Goal: Entertainment & Leisure: Browse casually

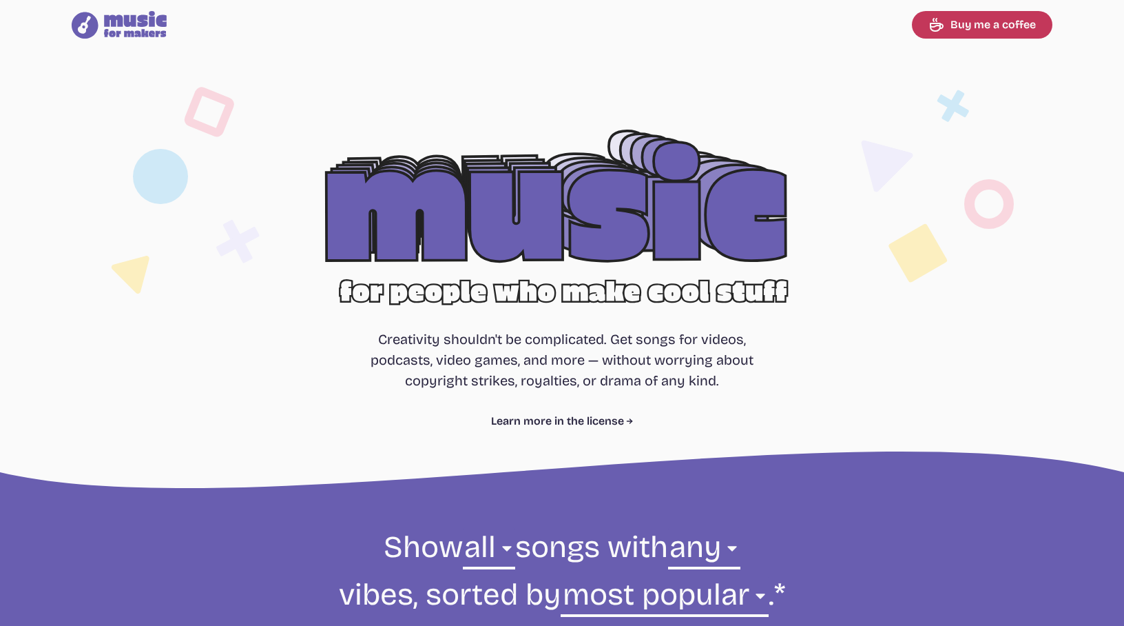
select select "most popular"
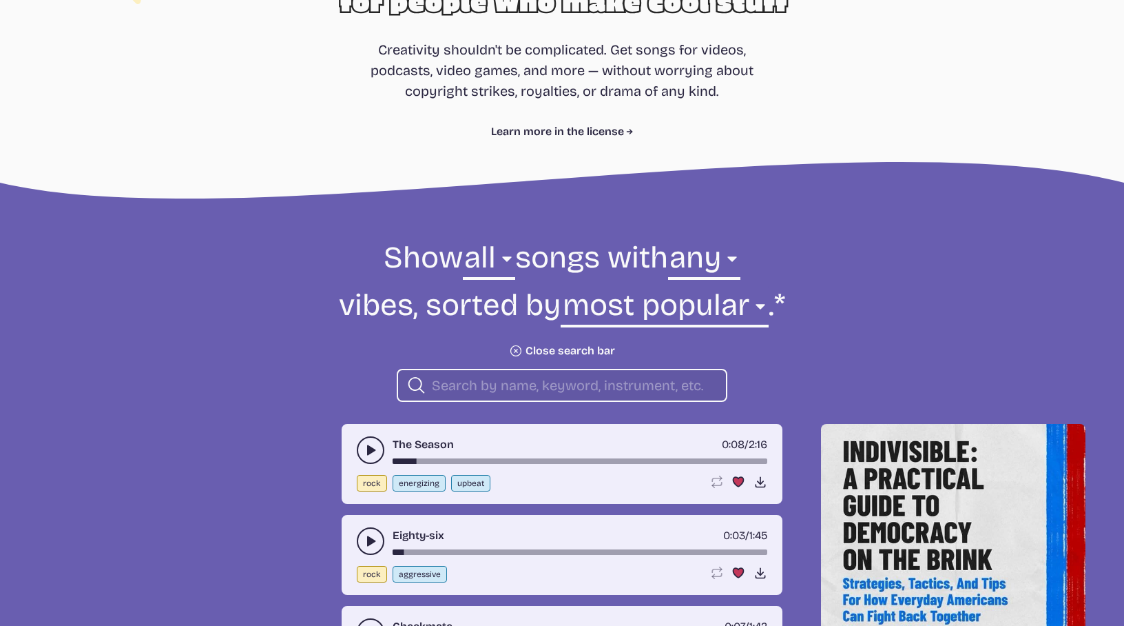
scroll to position [331, 0]
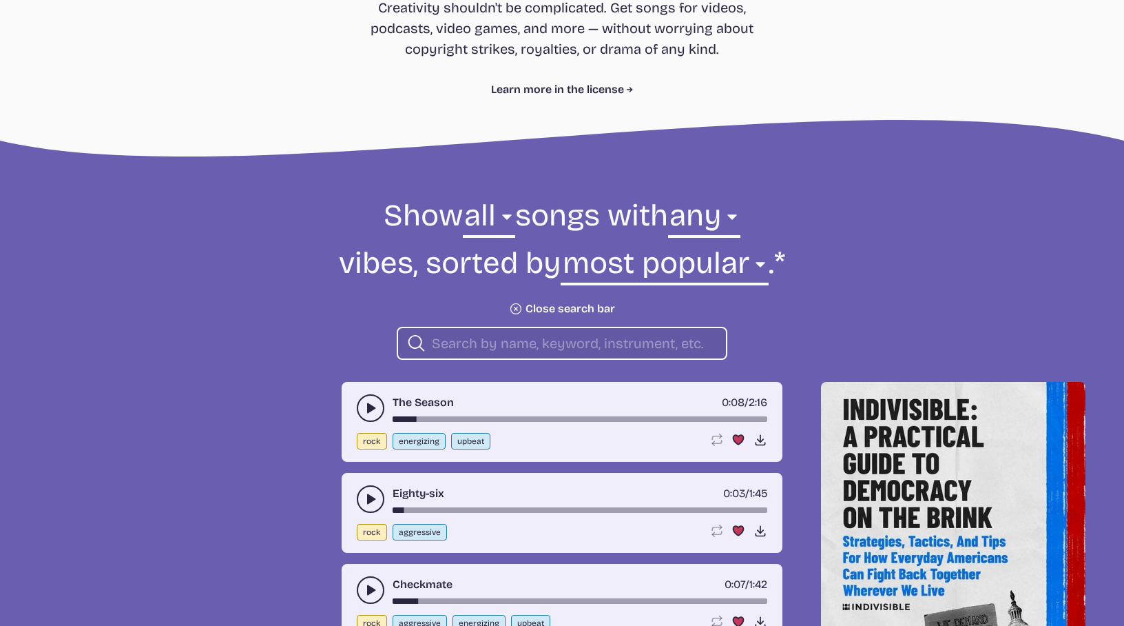
click at [454, 338] on input "search" at bounding box center [573, 343] width 283 height 18
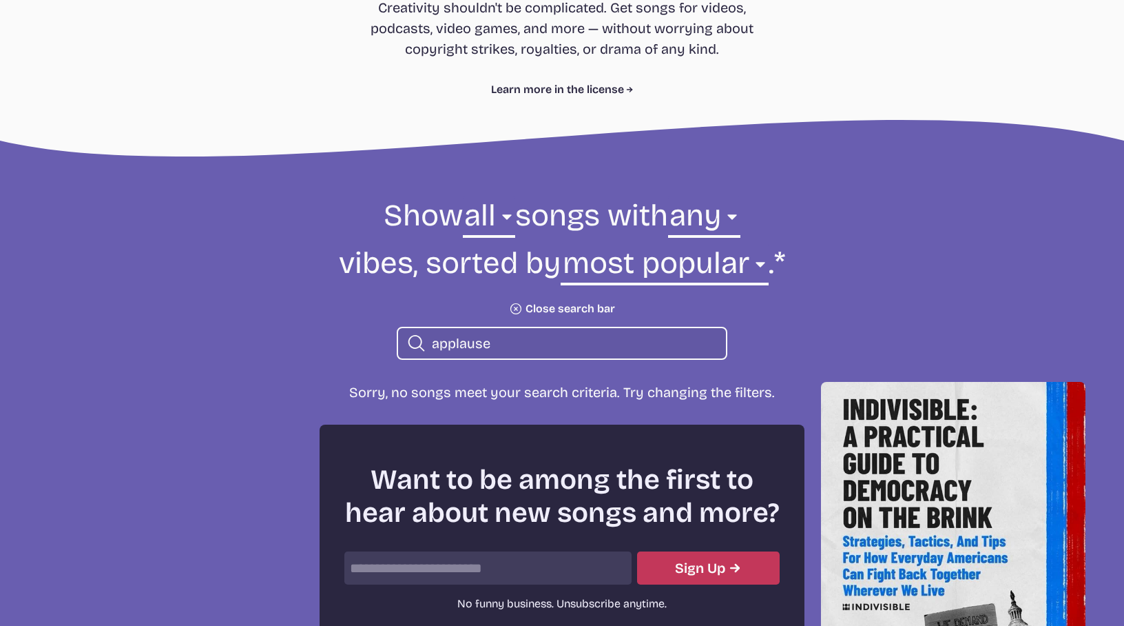
type input "applause"
click at [495, 218] on select "all ambient cinematic electronic folk holiday jazz pop rock world" at bounding box center [489, 220] width 52 height 48
click at [741, 218] on select "any aggressive chill contemplative dark dramatic easygoing energizing happy ser…" at bounding box center [704, 220] width 72 height 48
select select "dramatic"
click at [668, 196] on select "any aggressive chill contemplative dark dramatic easygoing energizing happy ser…" at bounding box center [704, 220] width 72 height 48
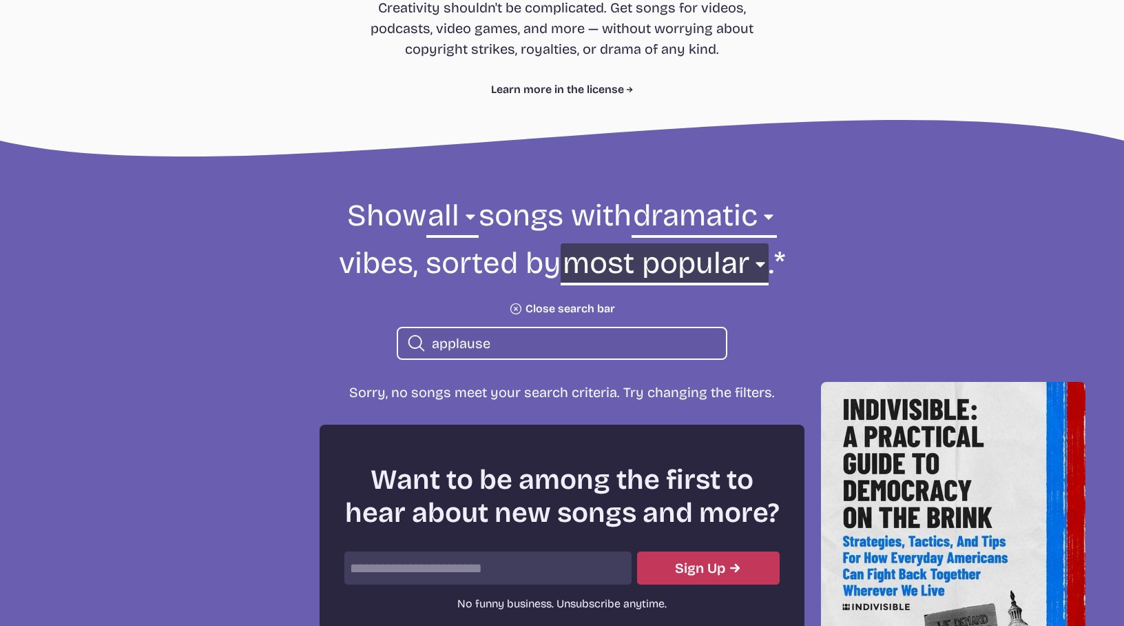
click at [755, 267] on select "newest oldest most popular least popular name" at bounding box center [664, 267] width 207 height 48
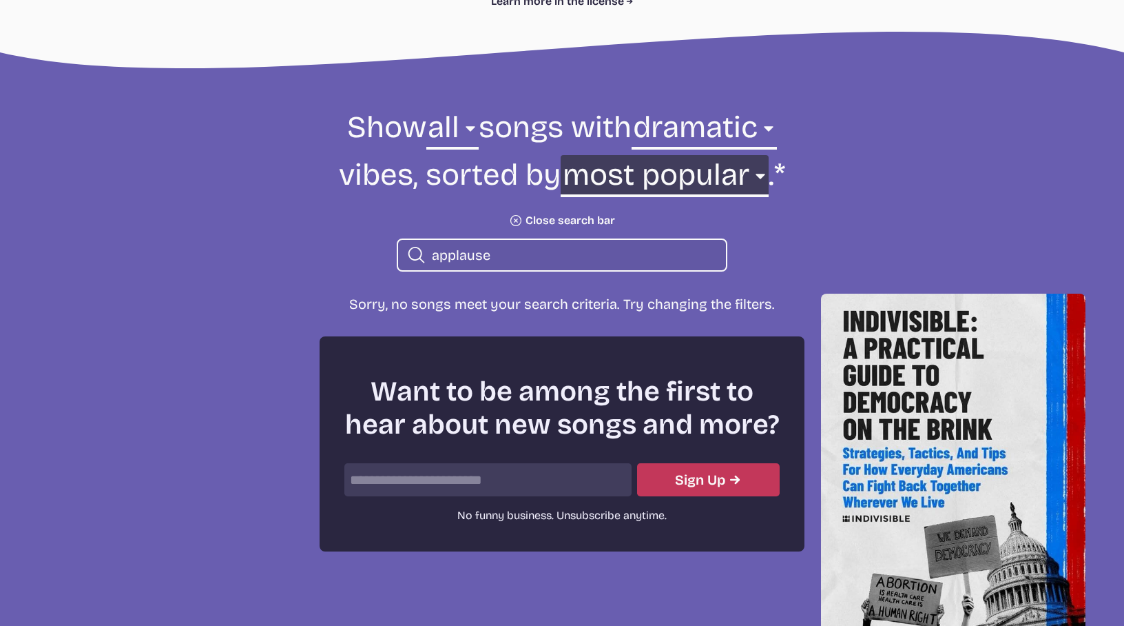
scroll to position [417, 0]
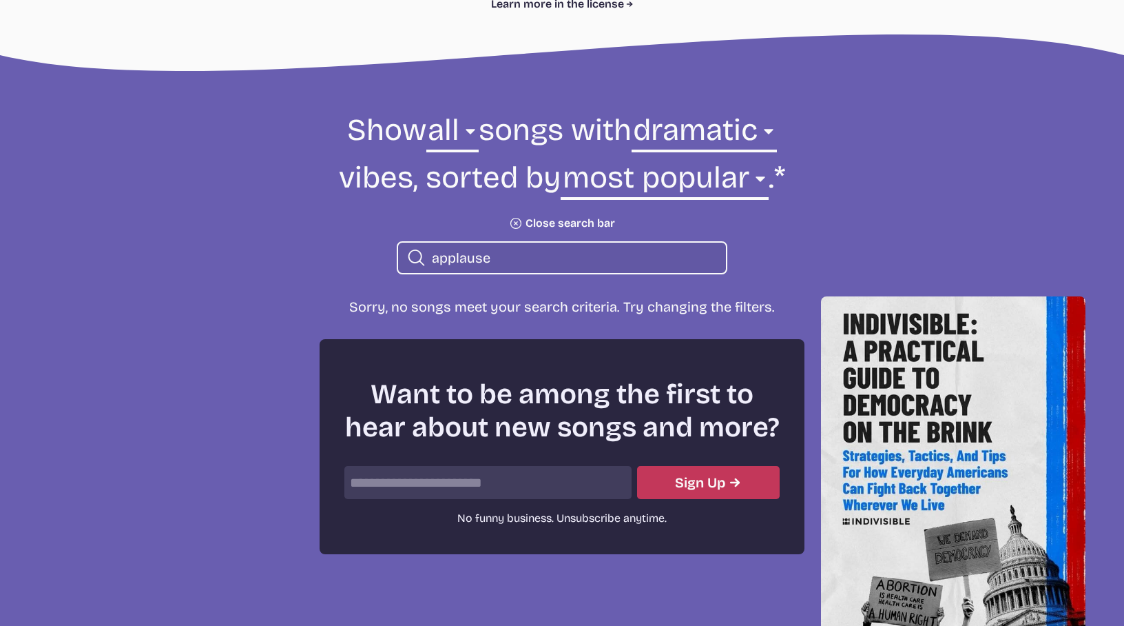
click at [555, 223] on button "Plus icon Close search bar" at bounding box center [562, 223] width 106 height 14
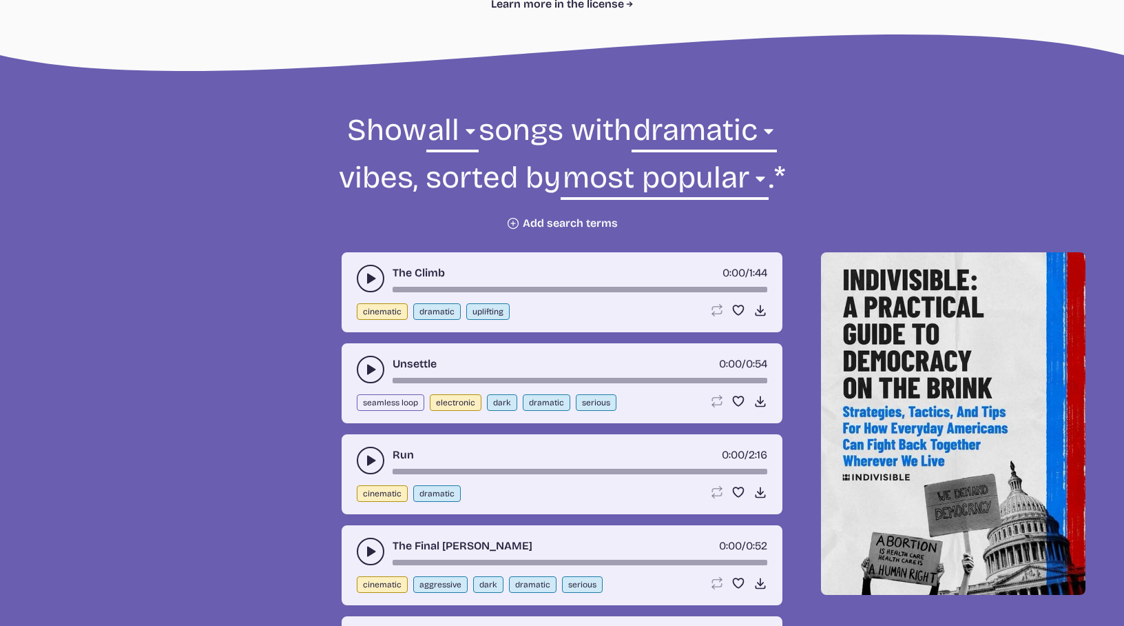
click at [370, 276] on use "play-pause toggle" at bounding box center [371, 278] width 14 height 14
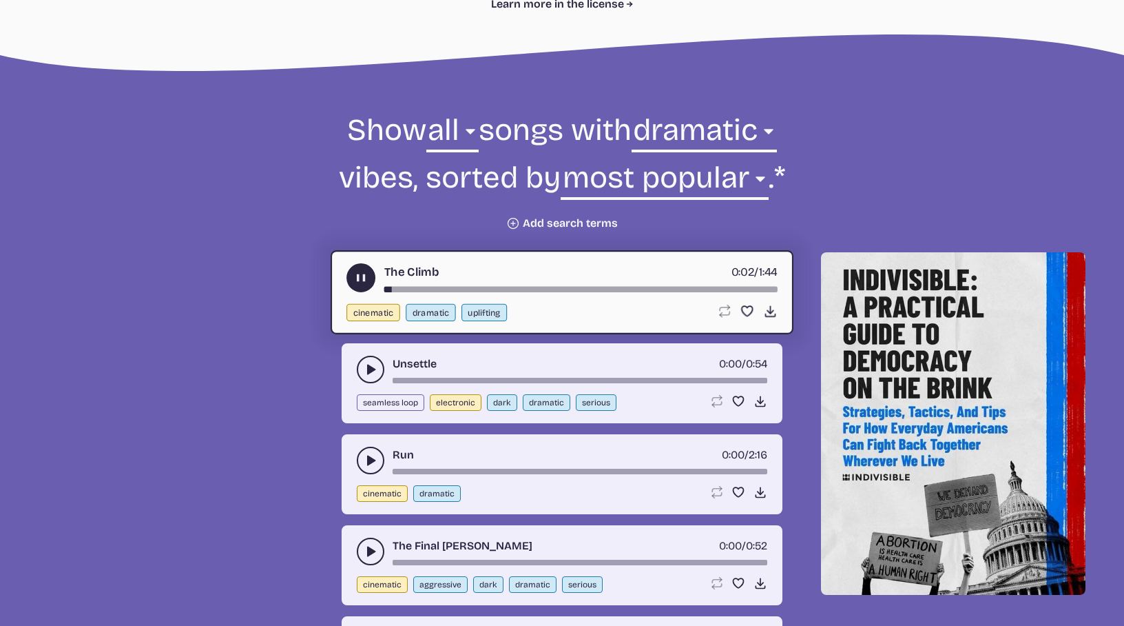
click at [370, 276] on button "play-pause toggle" at bounding box center [361, 277] width 29 height 29
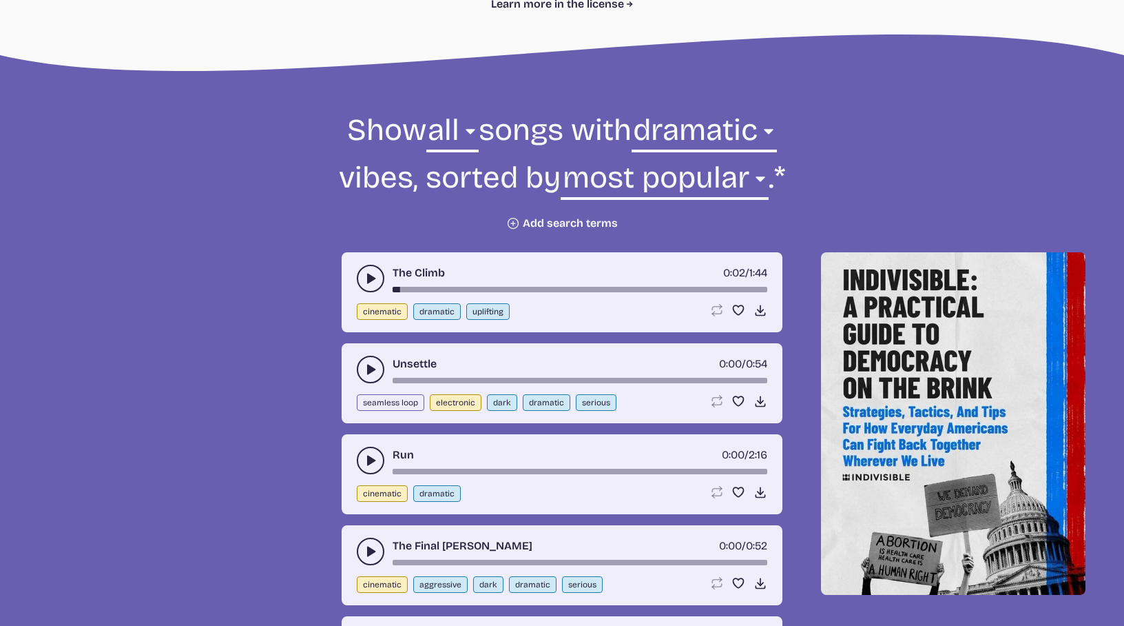
click at [364, 367] on icon "play-pause toggle" at bounding box center [371, 369] width 14 height 14
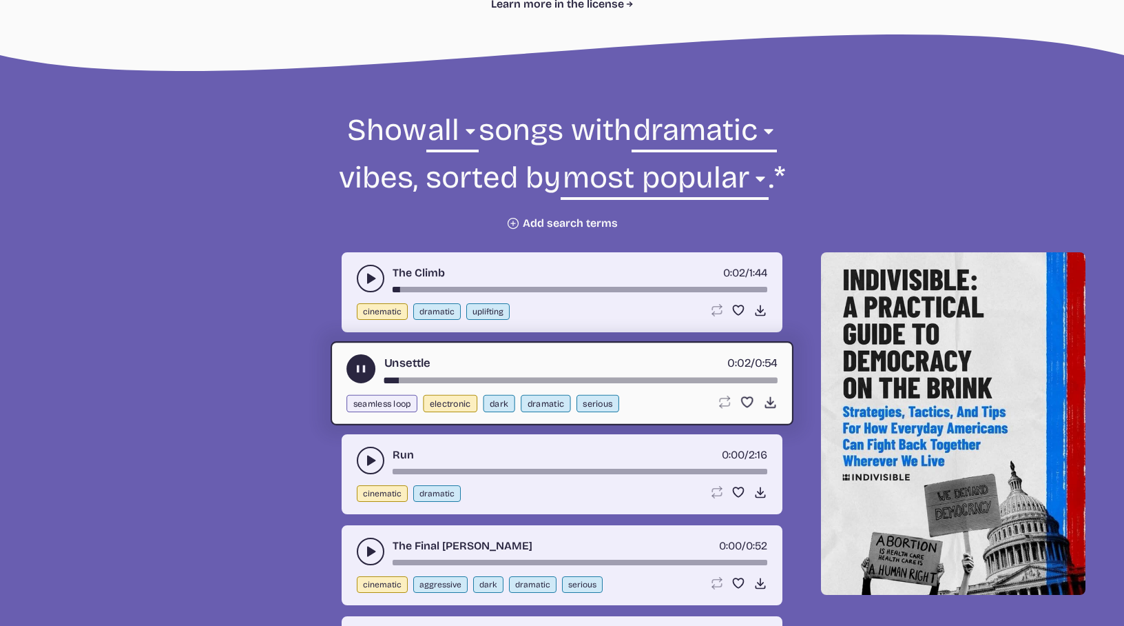
click at [364, 367] on use "play-pause toggle" at bounding box center [361, 369] width 14 height 14
